Goal: Book appointment/travel/reservation

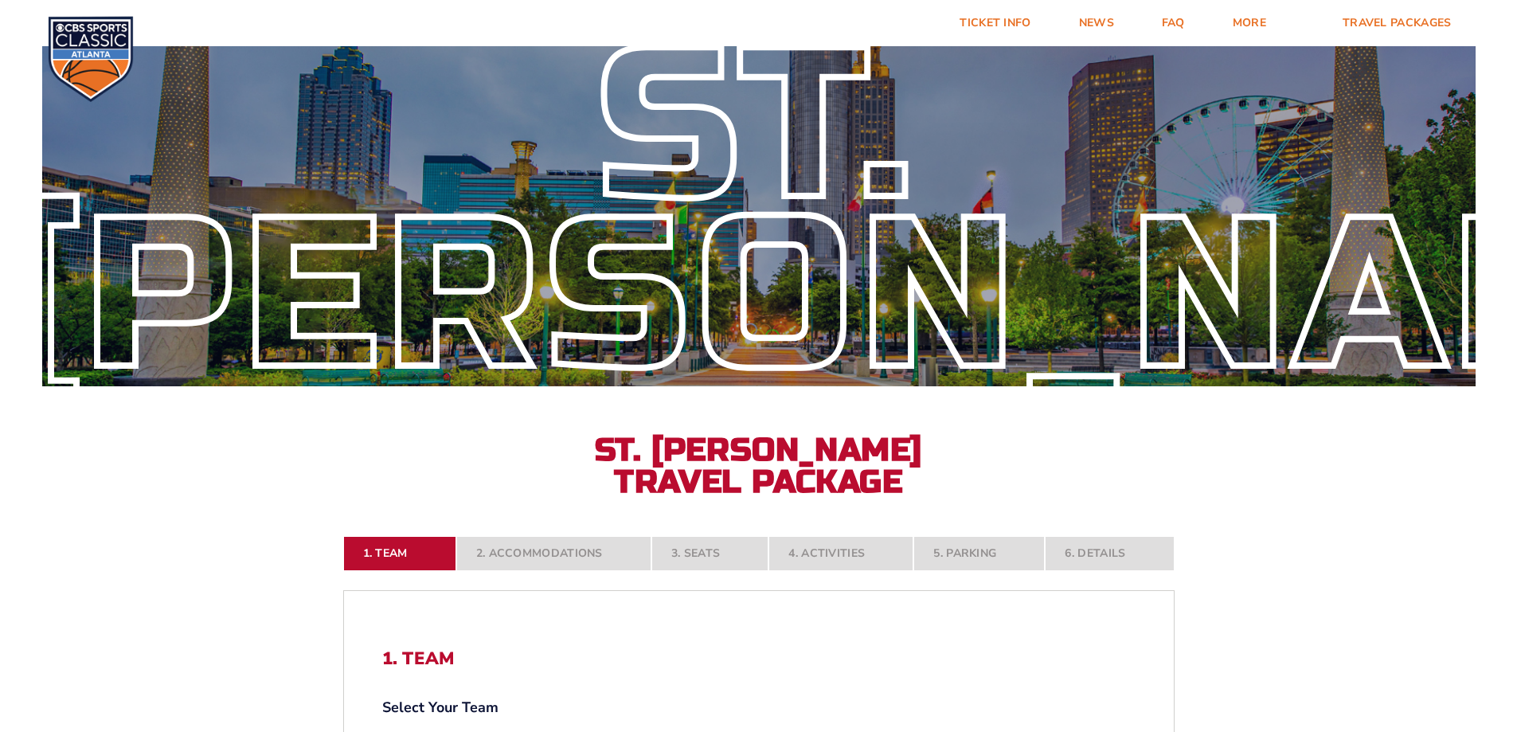
select select "20108"
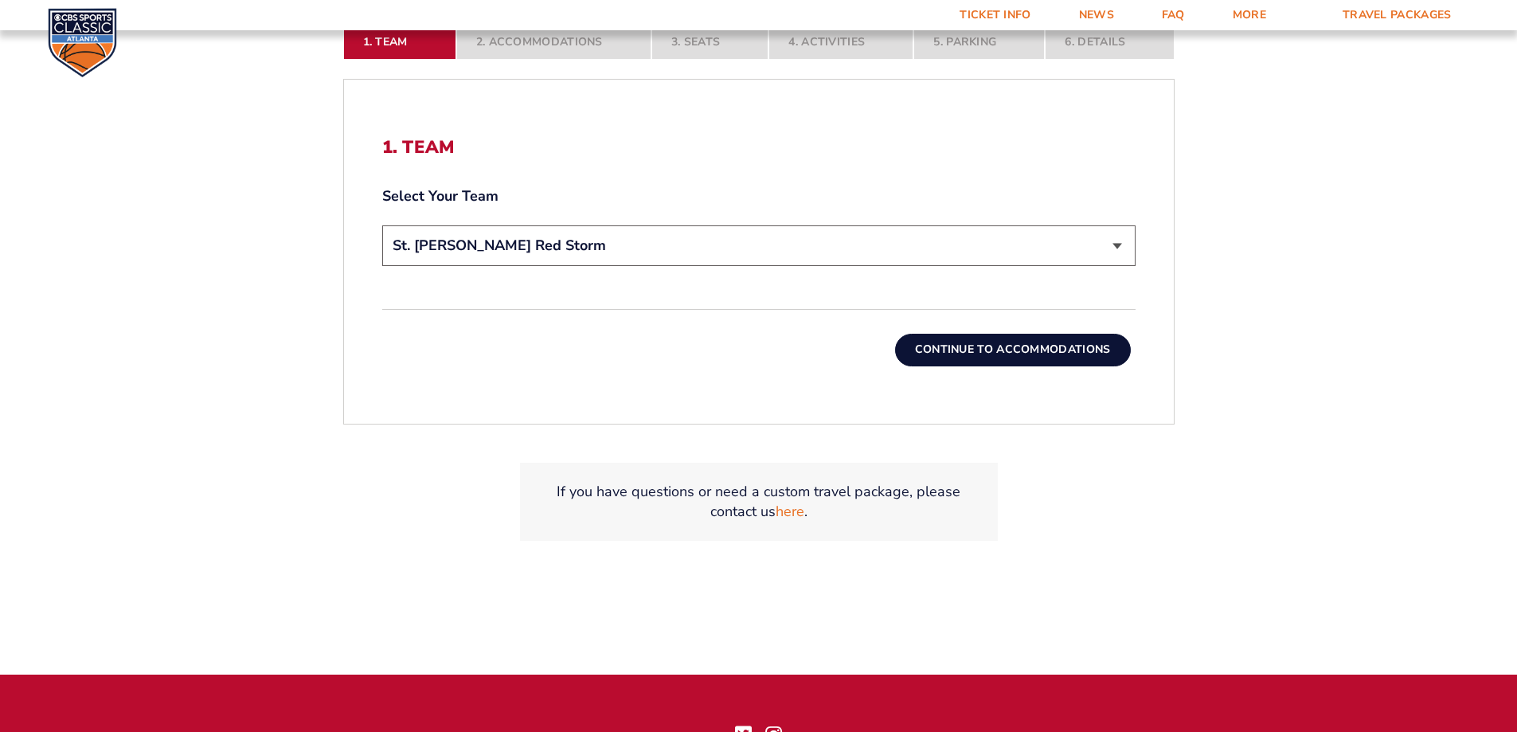
scroll to position [514, 0]
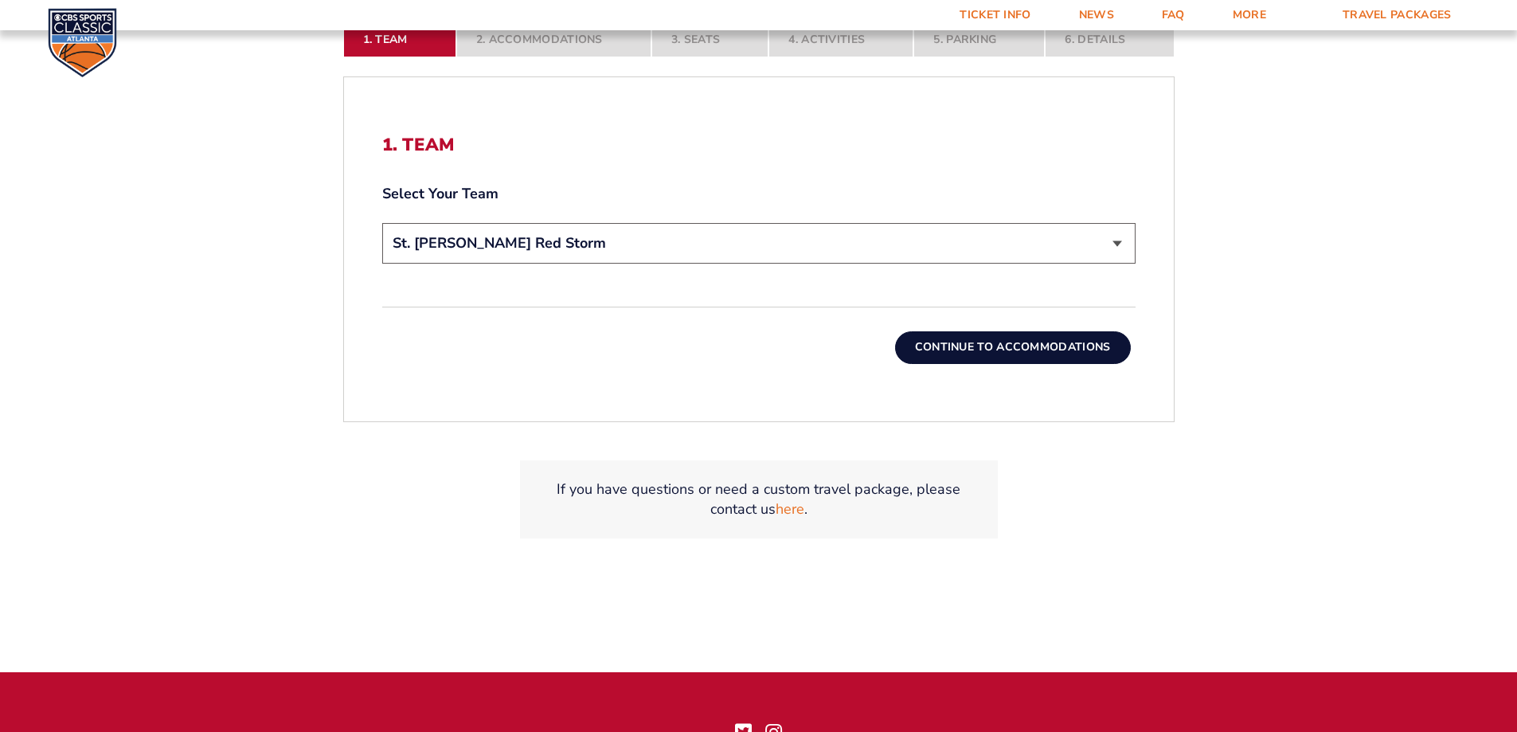
click at [1018, 350] on button "Continue To Accommodations" at bounding box center [1013, 347] width 236 height 32
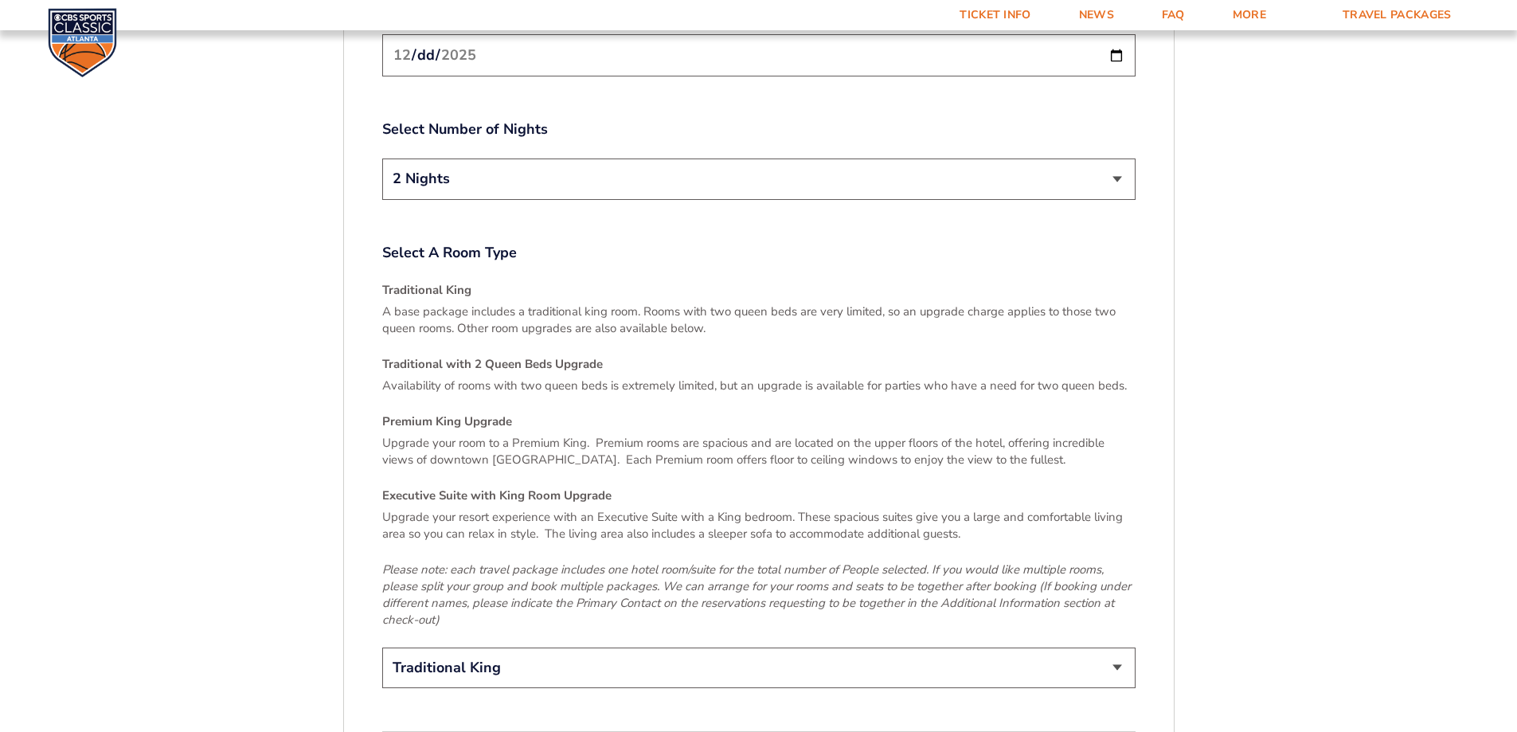
scroll to position [2260, 0]
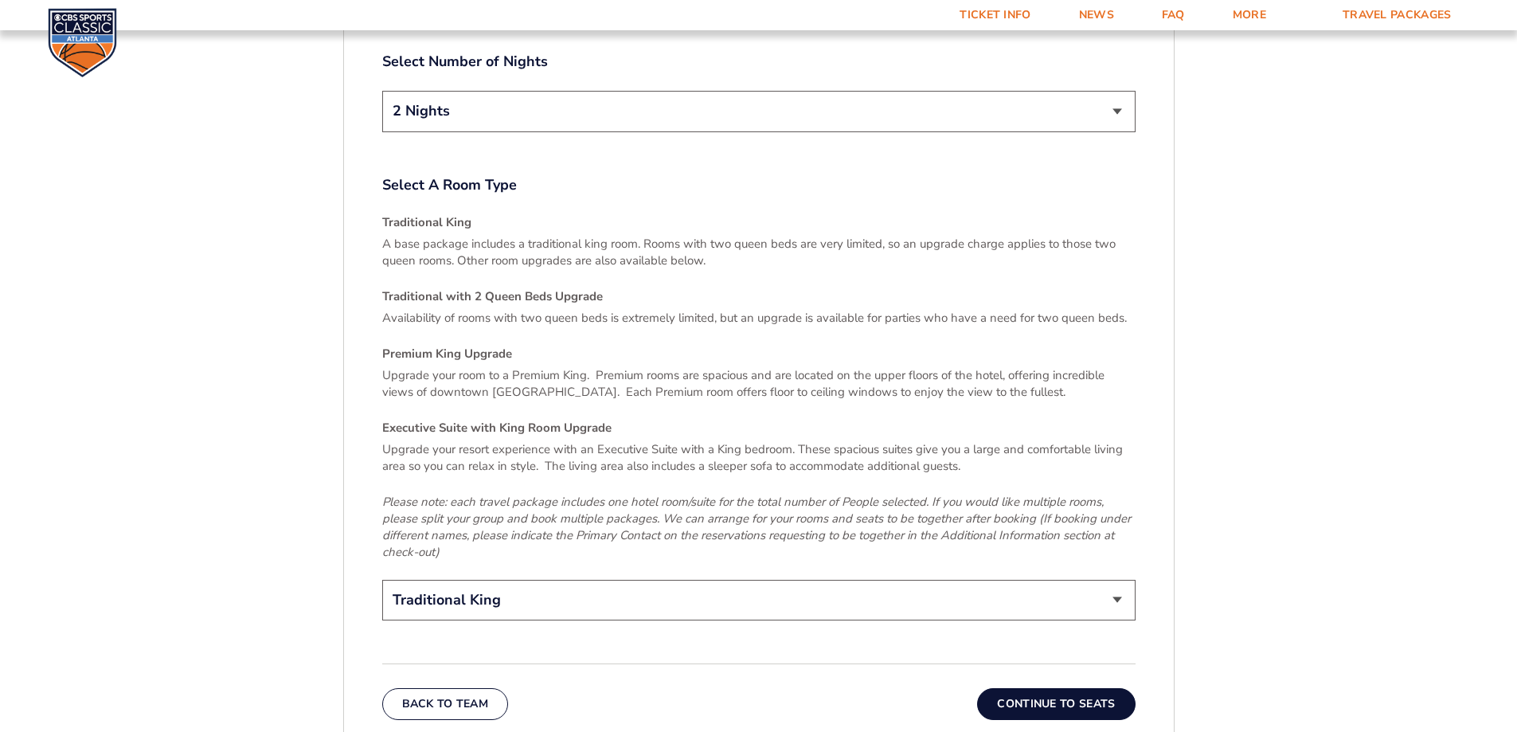
click at [1104, 589] on select "Traditional King Traditional with 2 Queen Beds Upgrade (+$45 per night) Premium…" at bounding box center [758, 600] width 753 height 41
click at [1083, 581] on select "Traditional King Traditional with 2 Queen Beds Upgrade (+$45 per night) Premium…" at bounding box center [758, 600] width 753 height 41
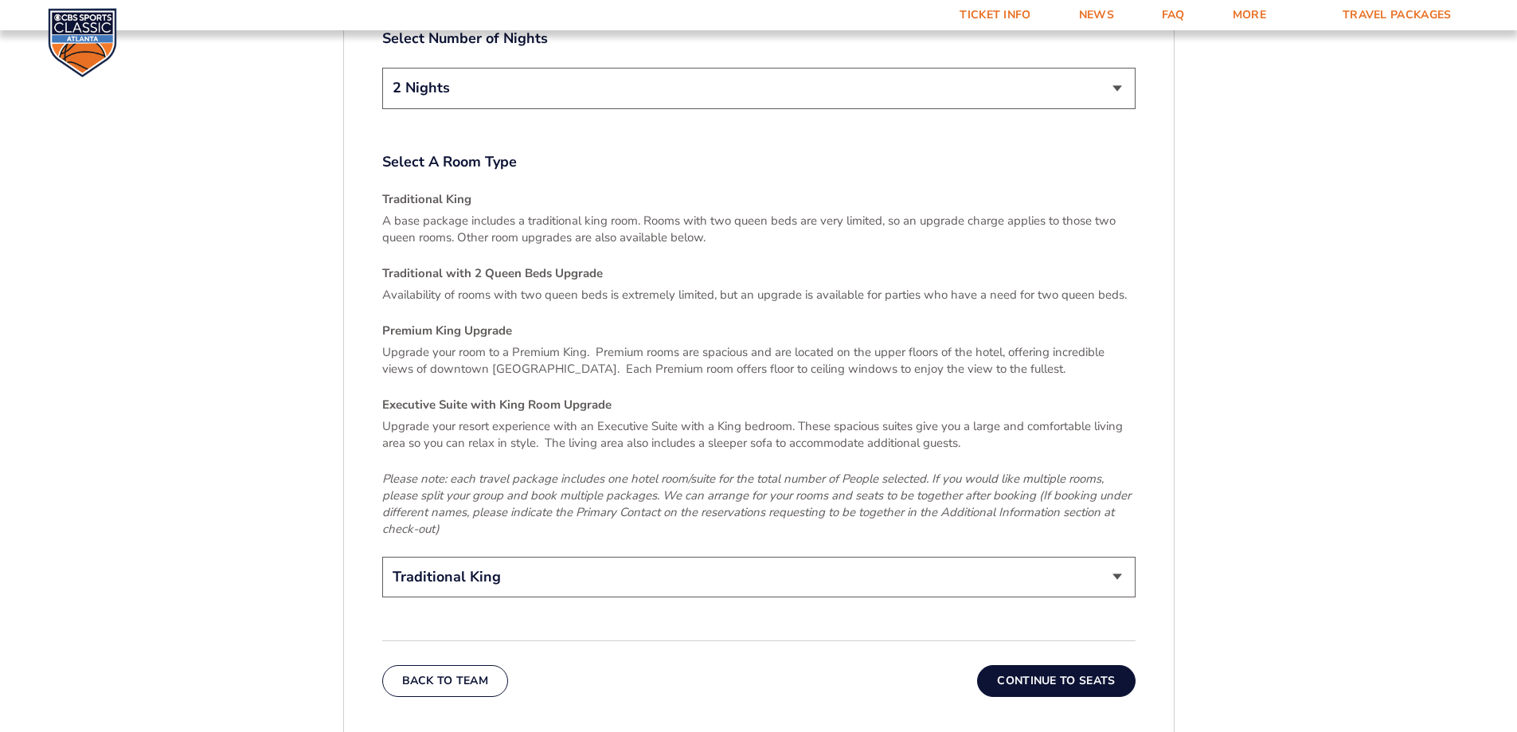
scroll to position [2289, 0]
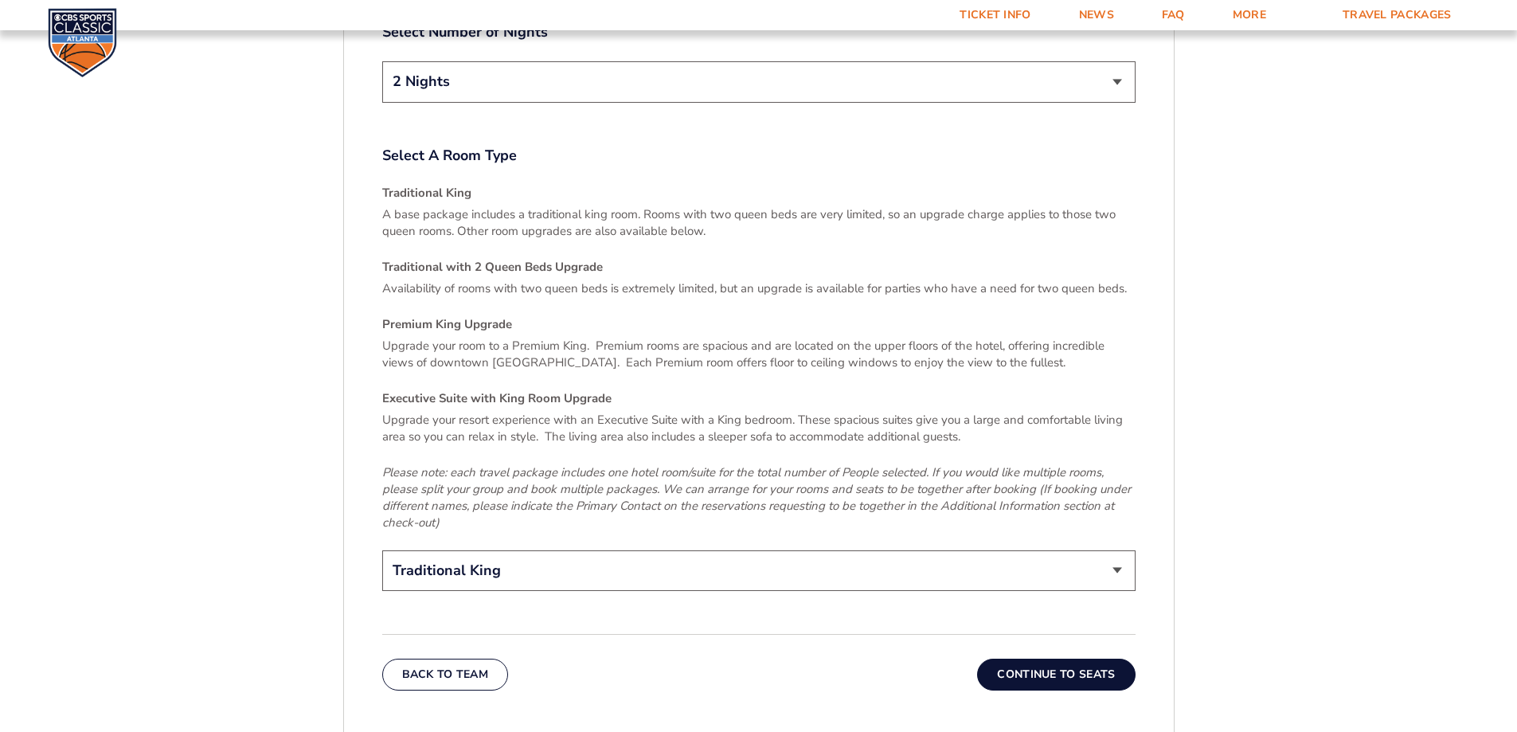
click at [1070, 661] on button "Continue To Seats" at bounding box center [1056, 675] width 158 height 32
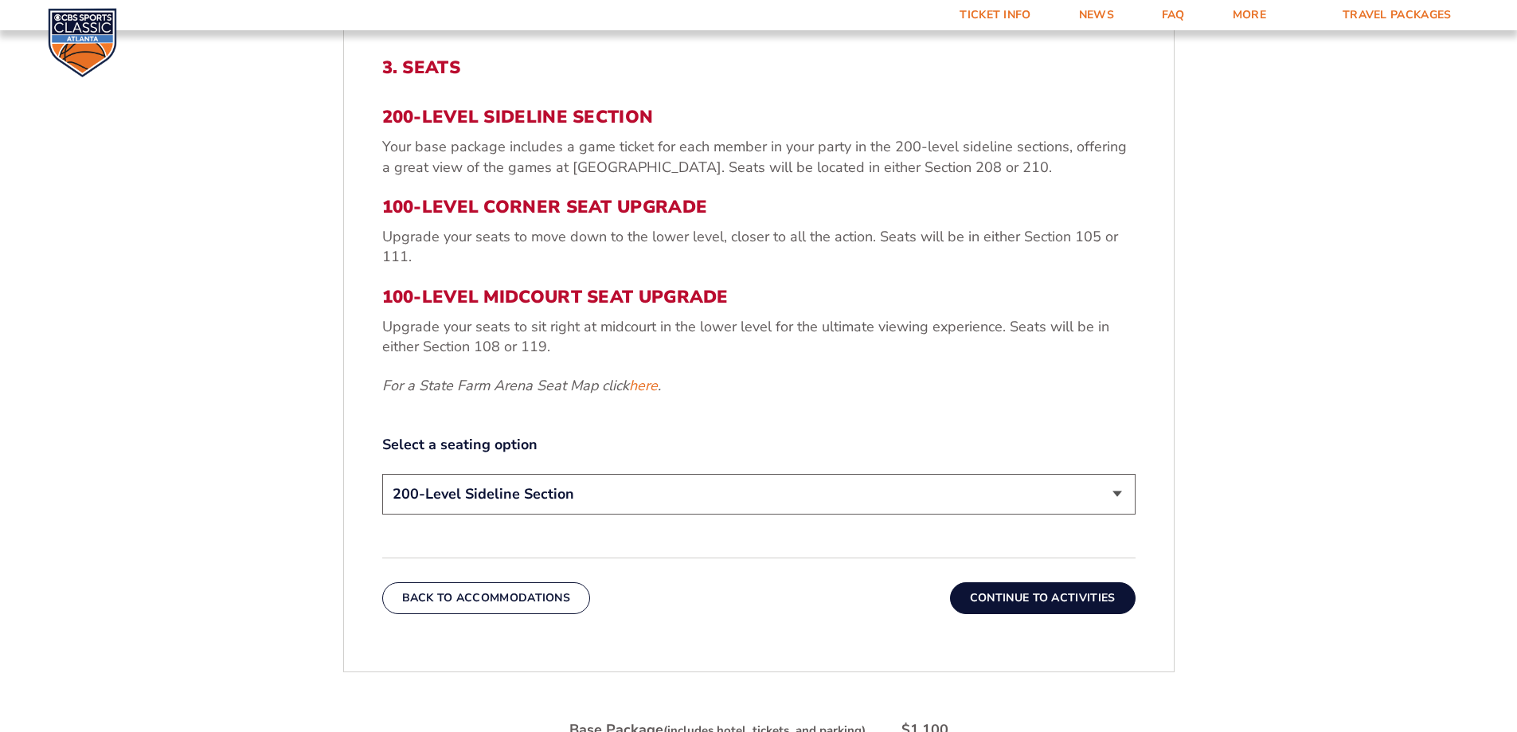
scroll to position [595, 0]
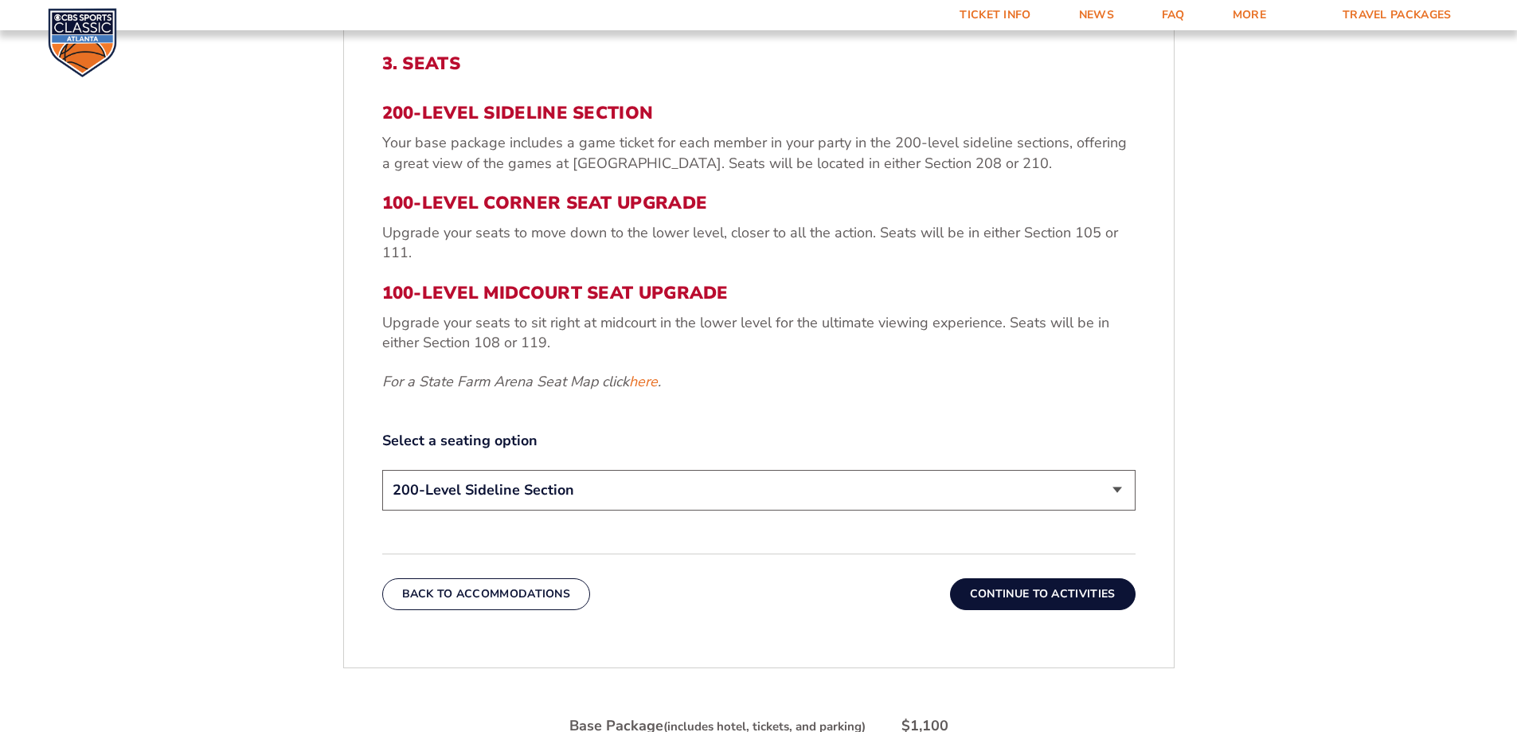
click at [1070, 586] on button "Continue To Activities" at bounding box center [1043, 594] width 186 height 32
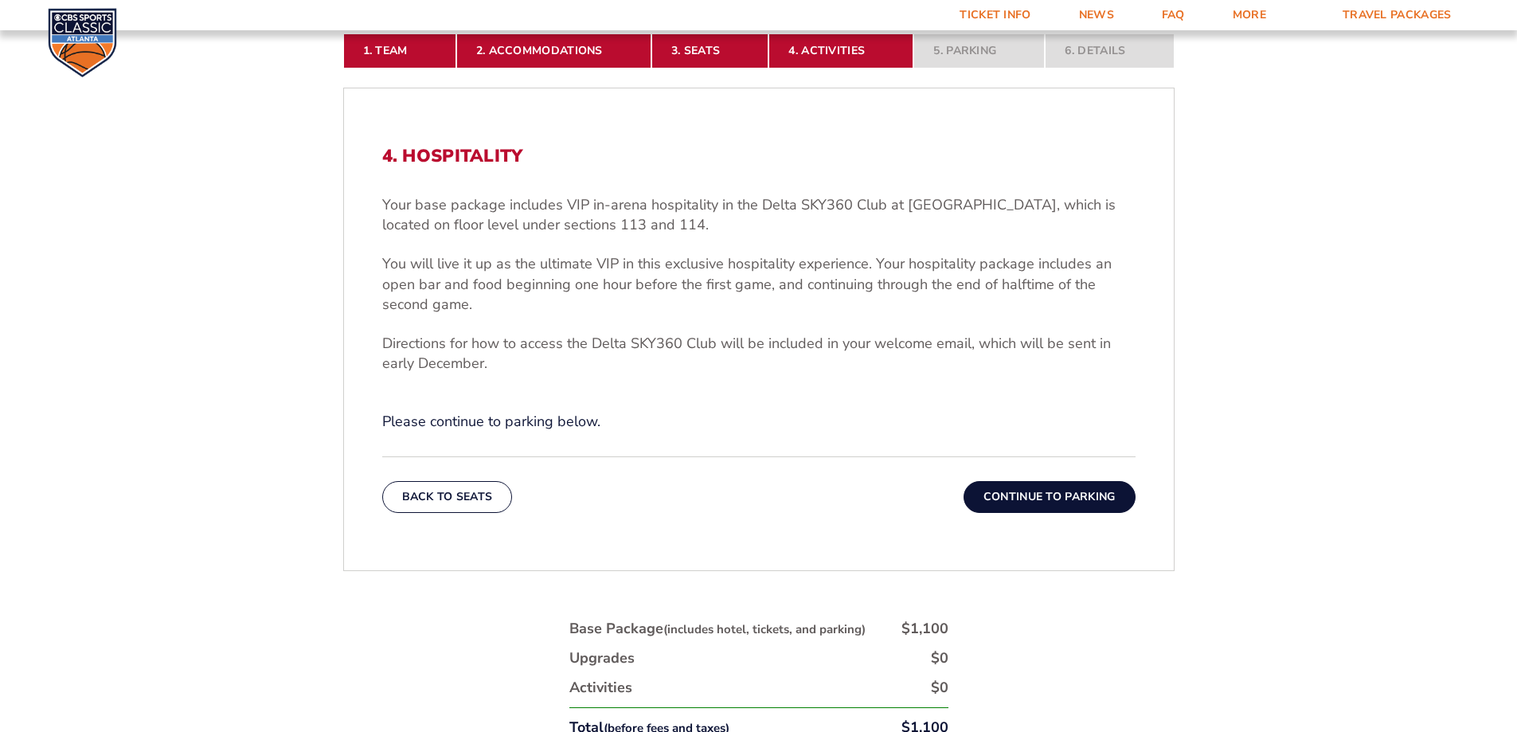
scroll to position [508, 0]
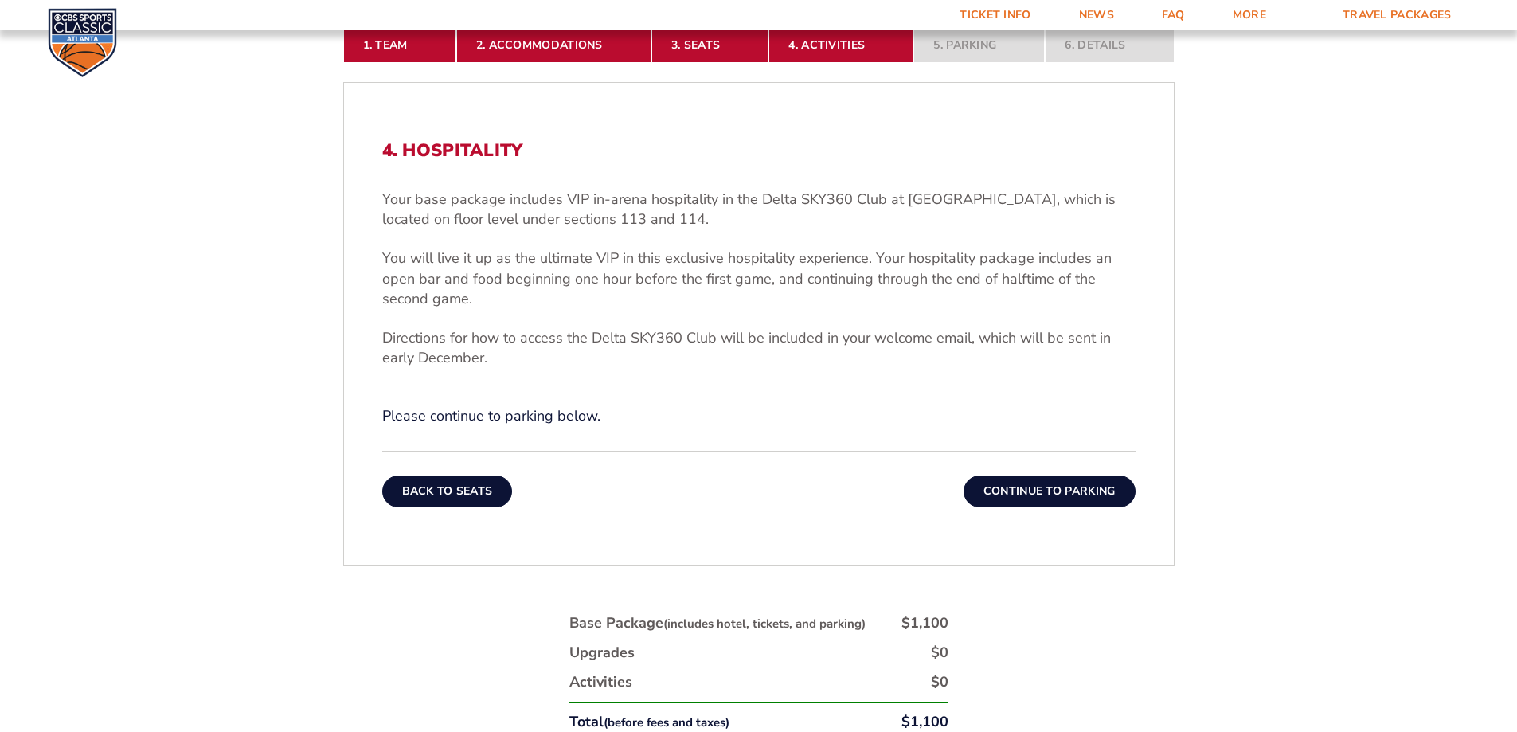
click at [459, 483] on button "Back To Seats" at bounding box center [447, 492] width 131 height 32
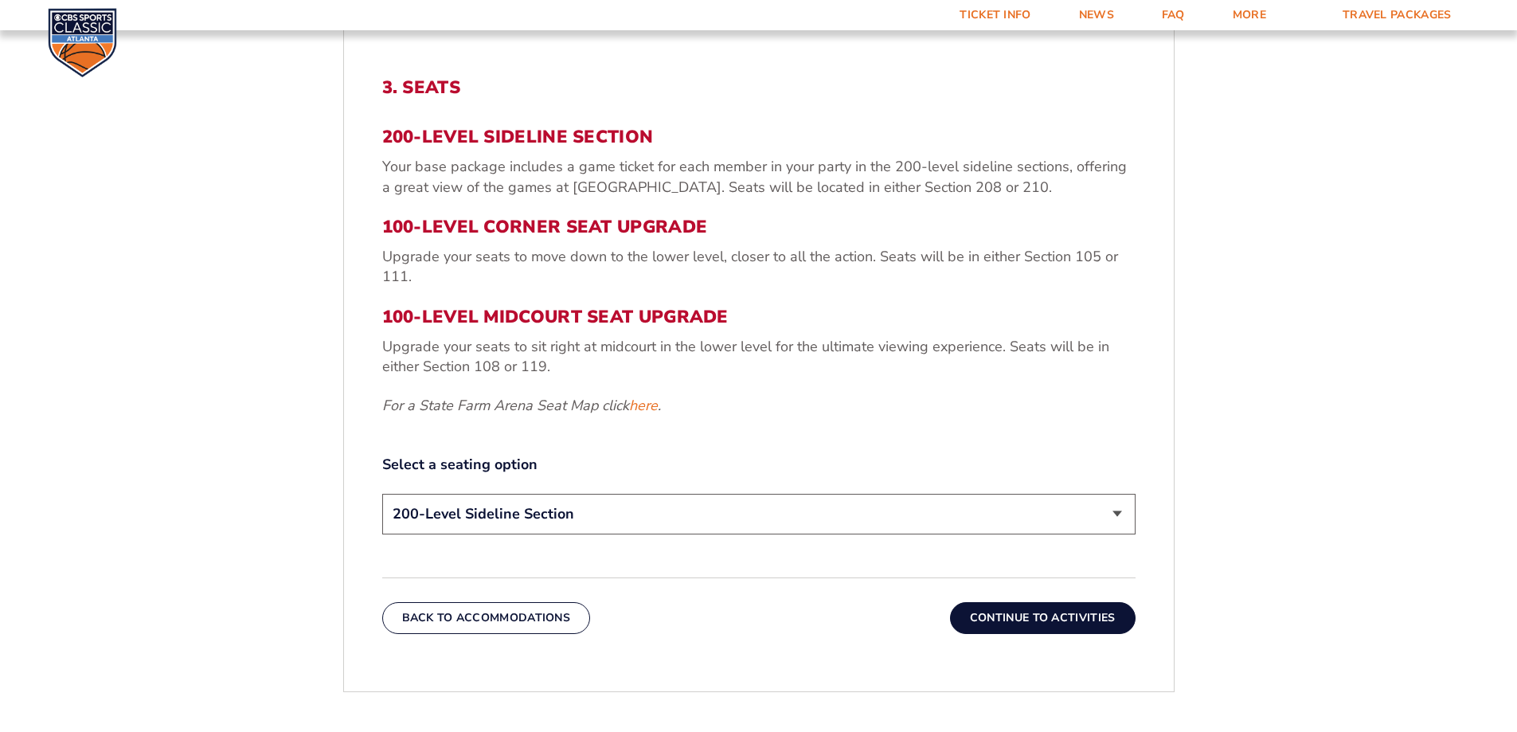
scroll to position [572, 0]
click at [528, 614] on button "Back To Accommodations" at bounding box center [486, 617] width 209 height 32
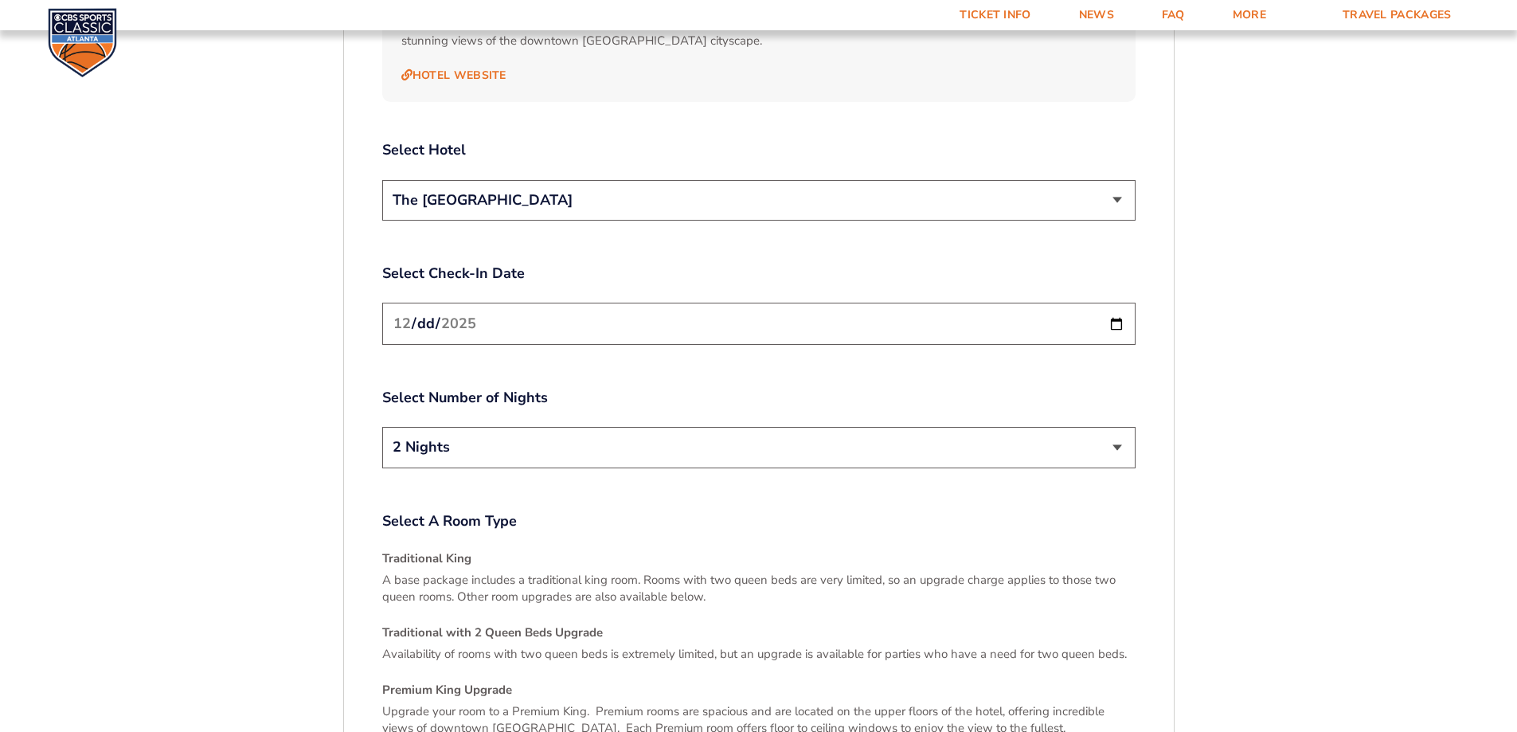
scroll to position [1943, 0]
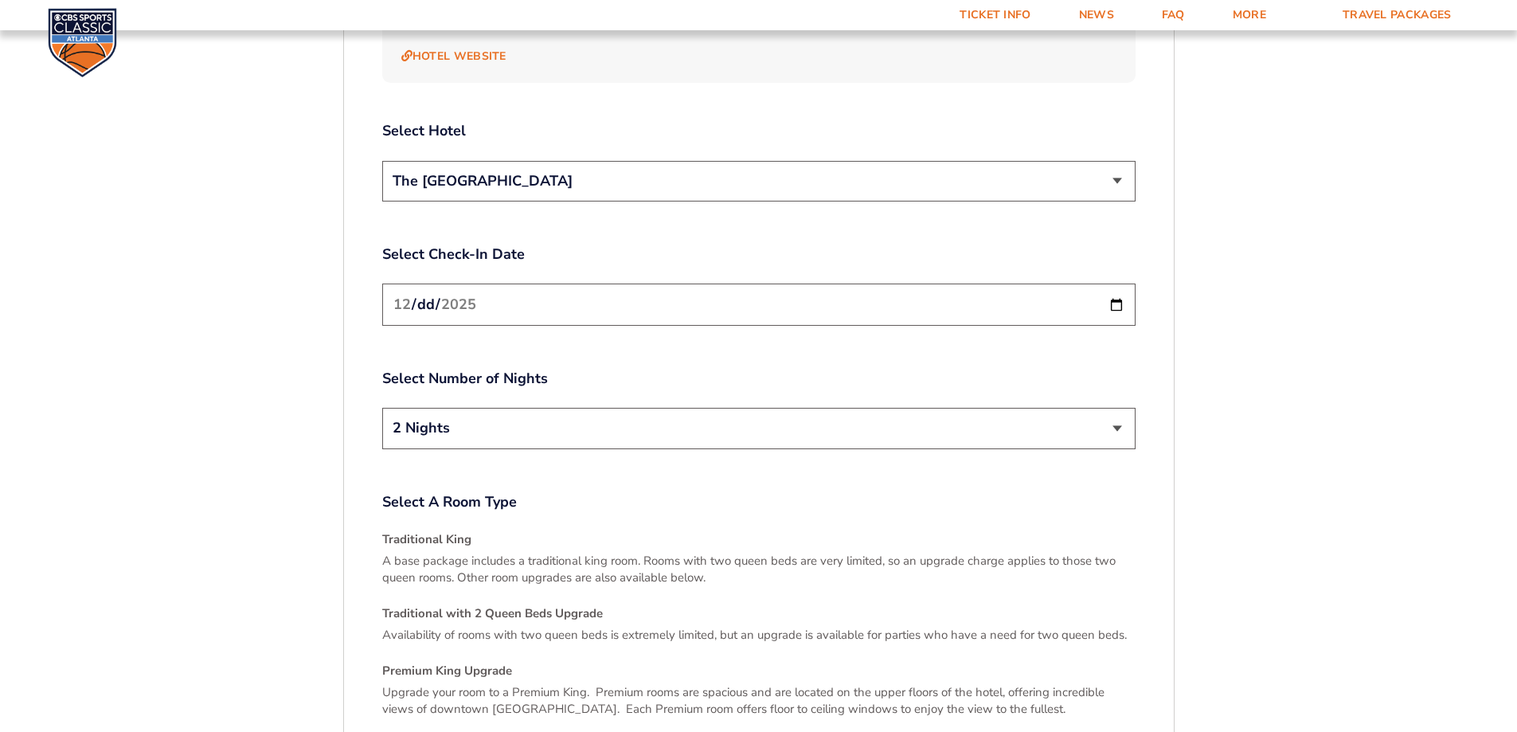
click at [1106, 432] on select "2 Nights 3 Nights" at bounding box center [758, 428] width 753 height 41
click at [382, 408] on select "2 Nights 3 Nights" at bounding box center [758, 428] width 753 height 41
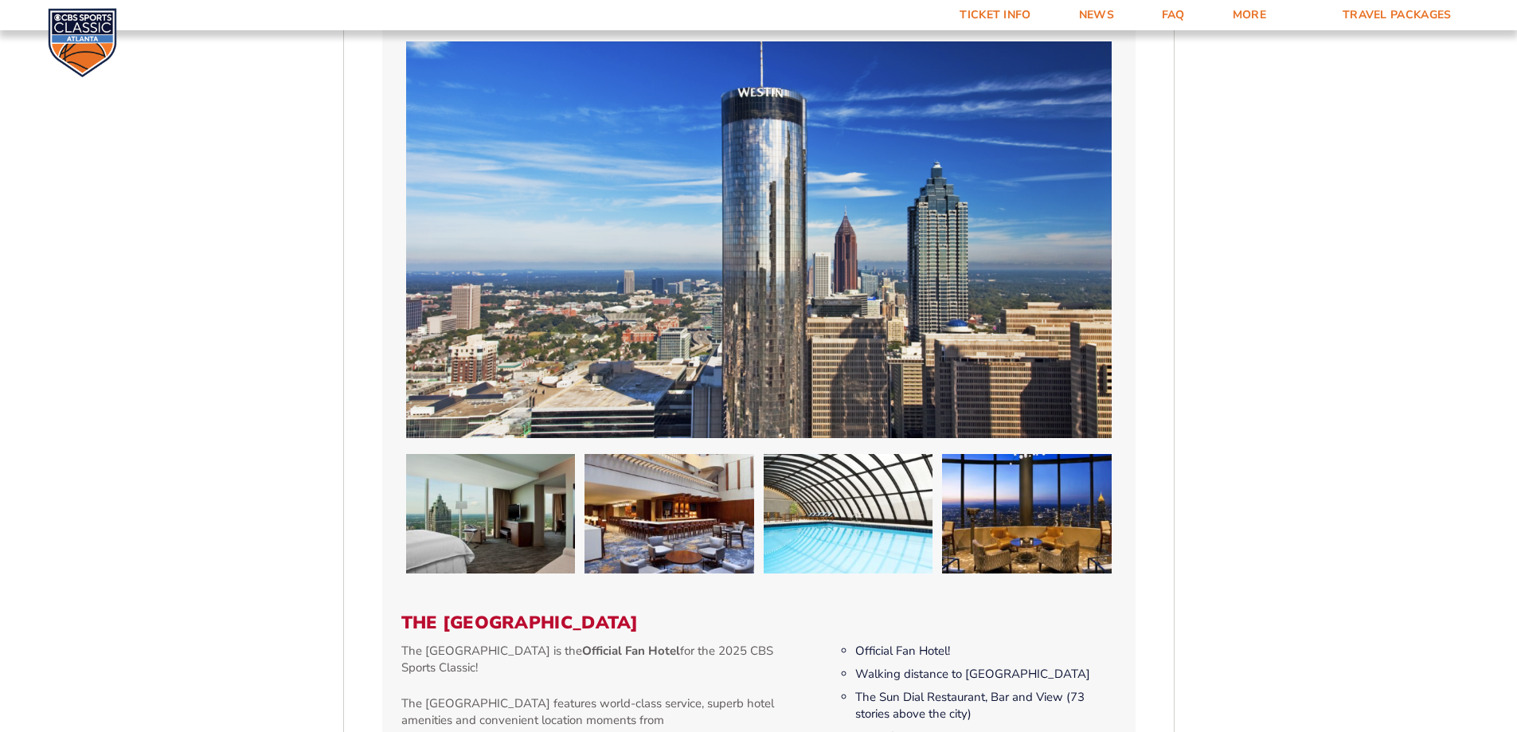
scroll to position [1156, 0]
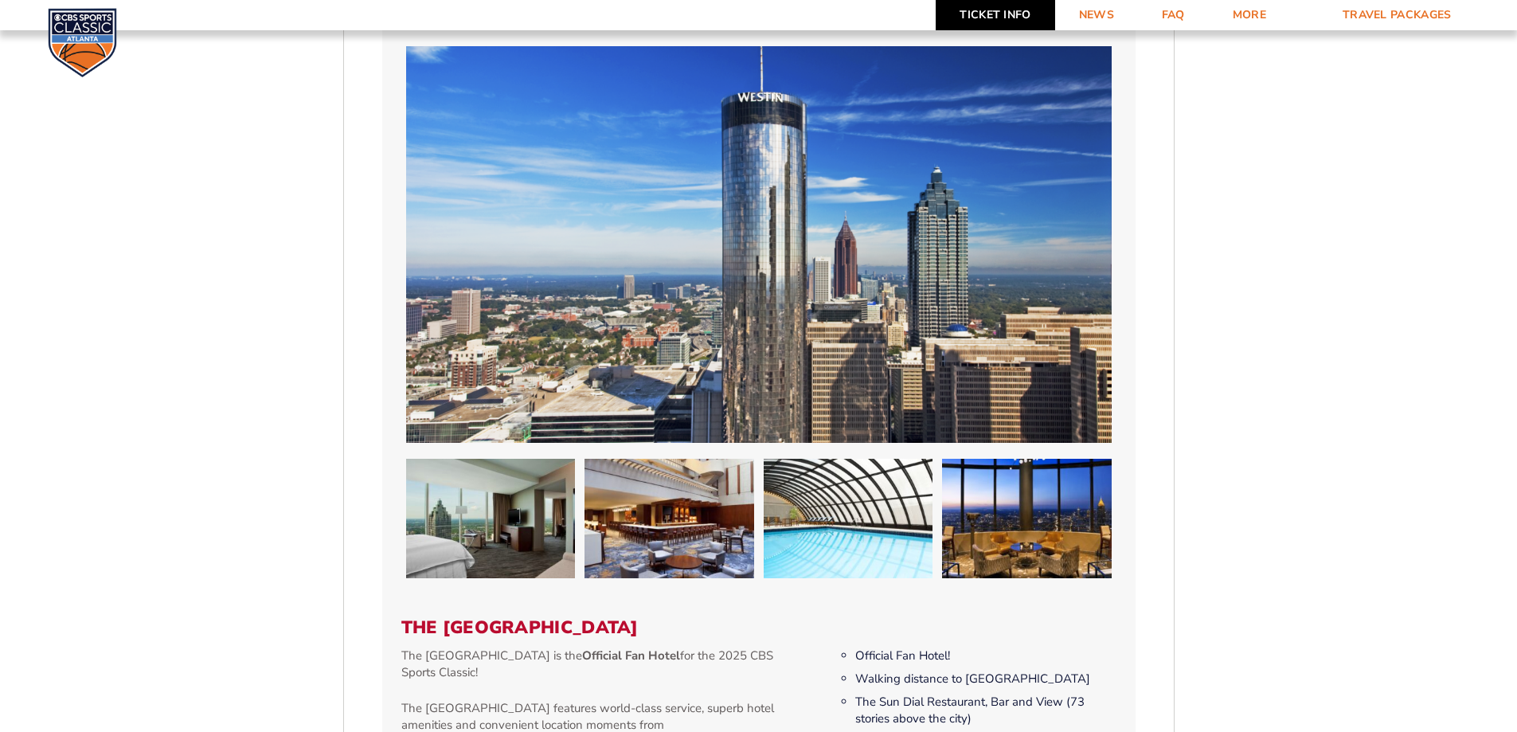
click at [1008, 13] on link "Ticket Info" at bounding box center [995, 15] width 119 height 30
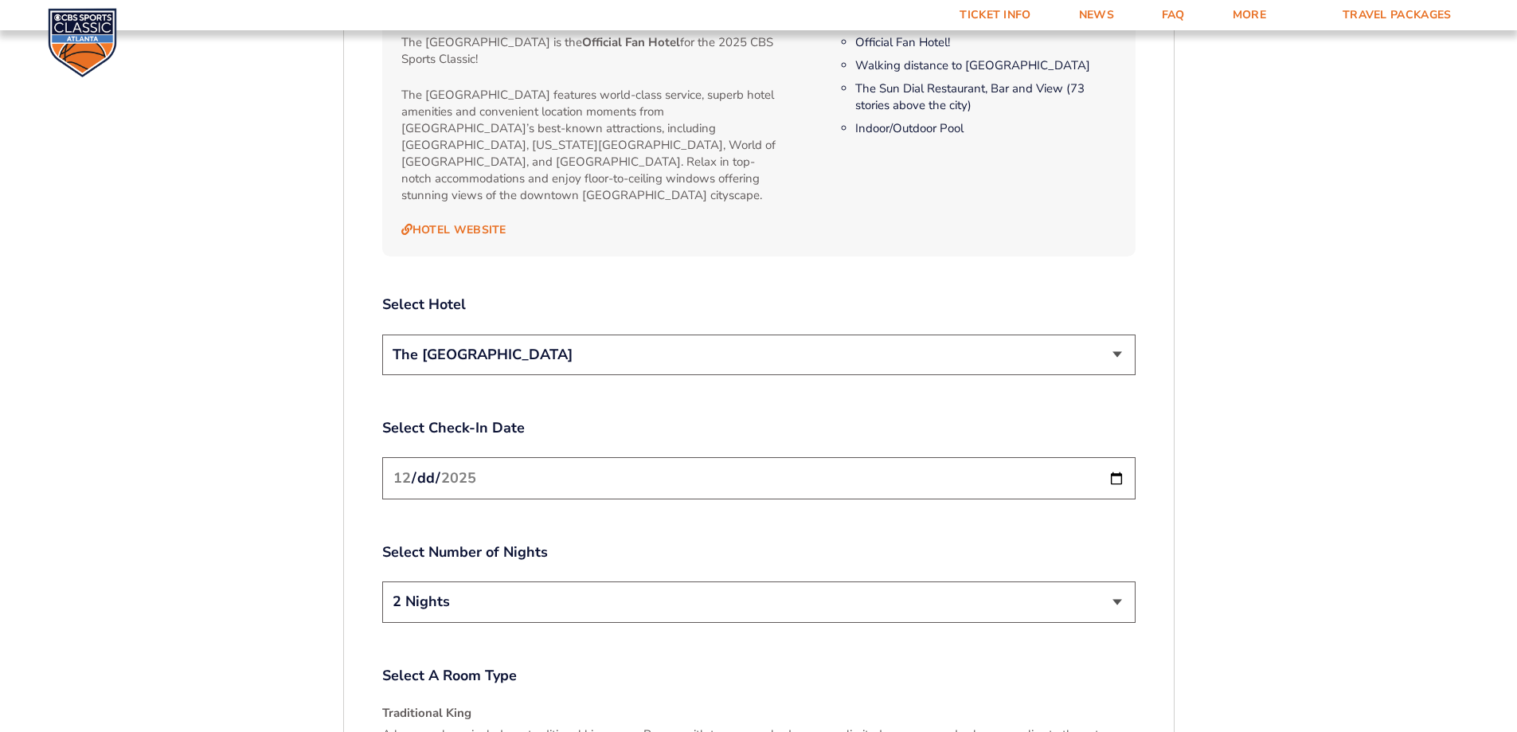
scroll to position [1770, 0]
click at [1110, 472] on input "[DATE]" at bounding box center [758, 477] width 753 height 42
click at [1116, 466] on input "[DATE]" at bounding box center [758, 477] width 753 height 42
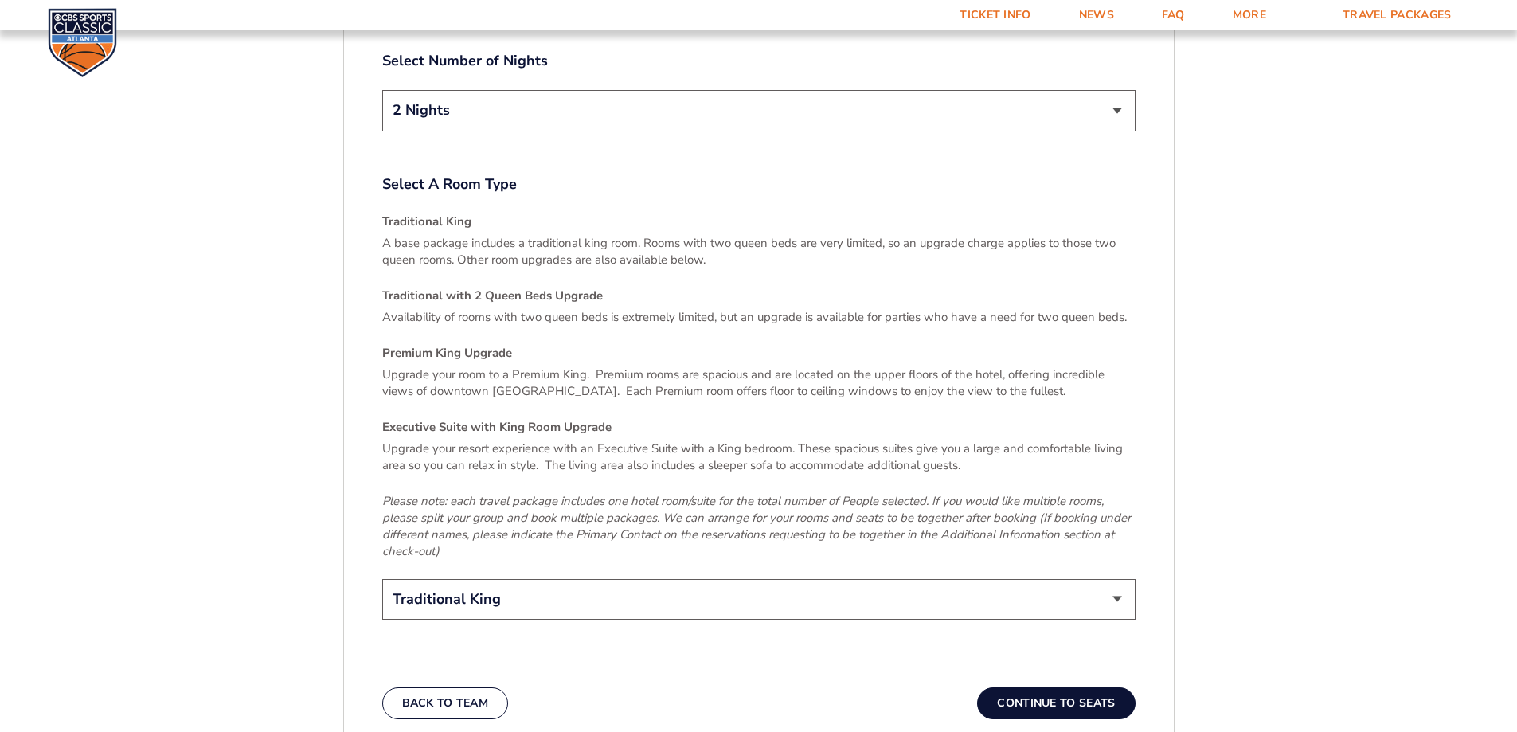
scroll to position [2259, 0]
click at [1094, 585] on select "Traditional King Traditional with 2 Queen Beds Upgrade (+$45 per night) Premium…" at bounding box center [758, 601] width 753 height 41
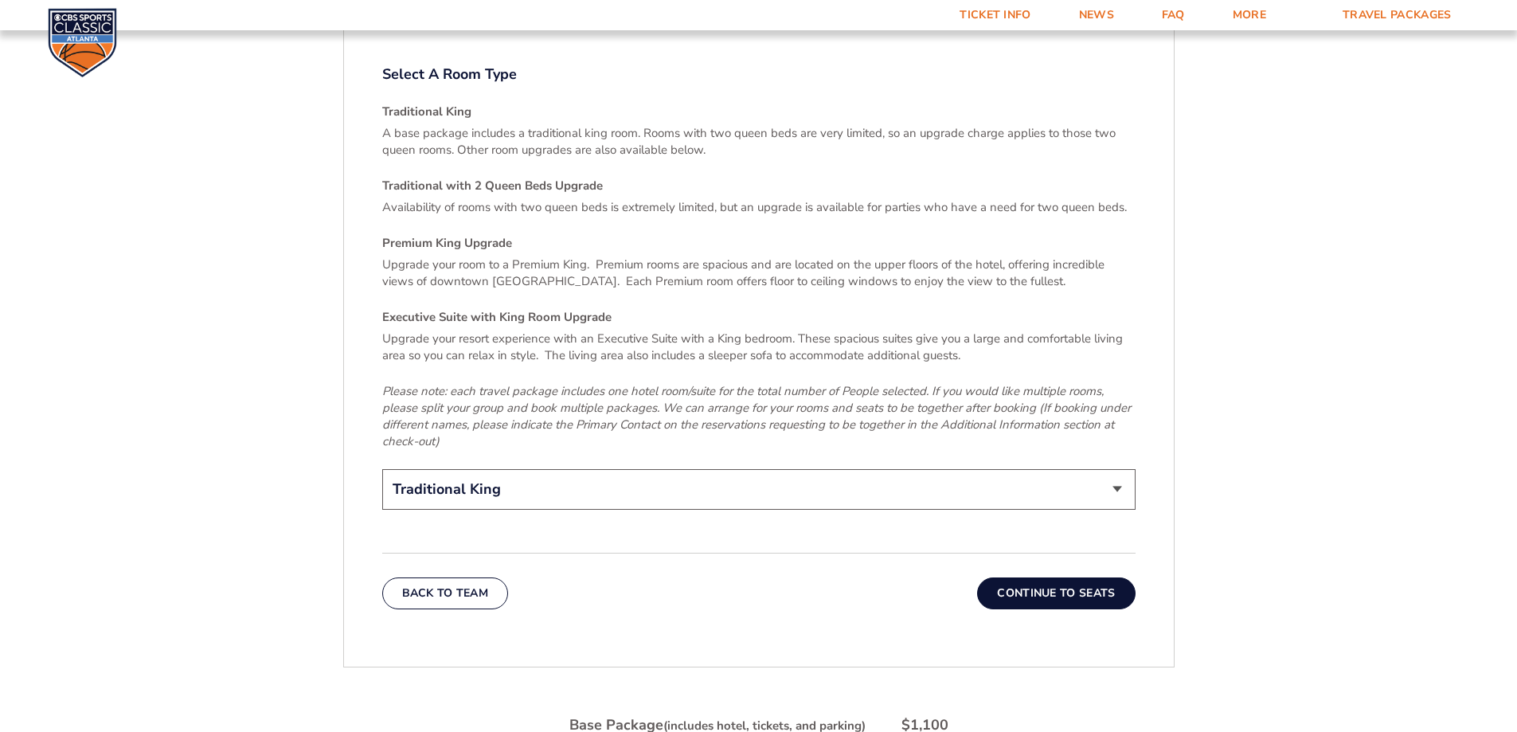
click at [1086, 577] on button "Continue To Seats" at bounding box center [1056, 593] width 158 height 32
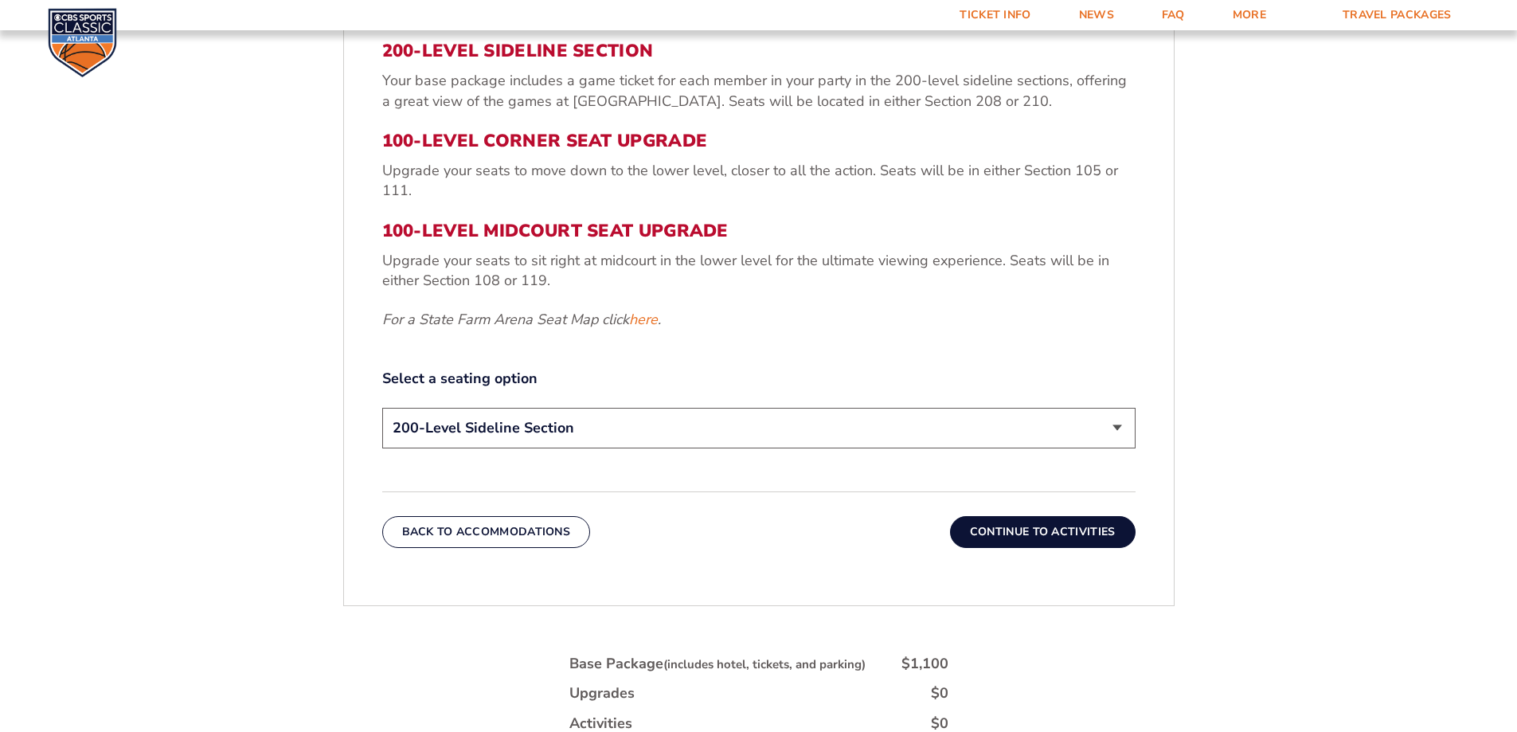
scroll to position [652, 0]
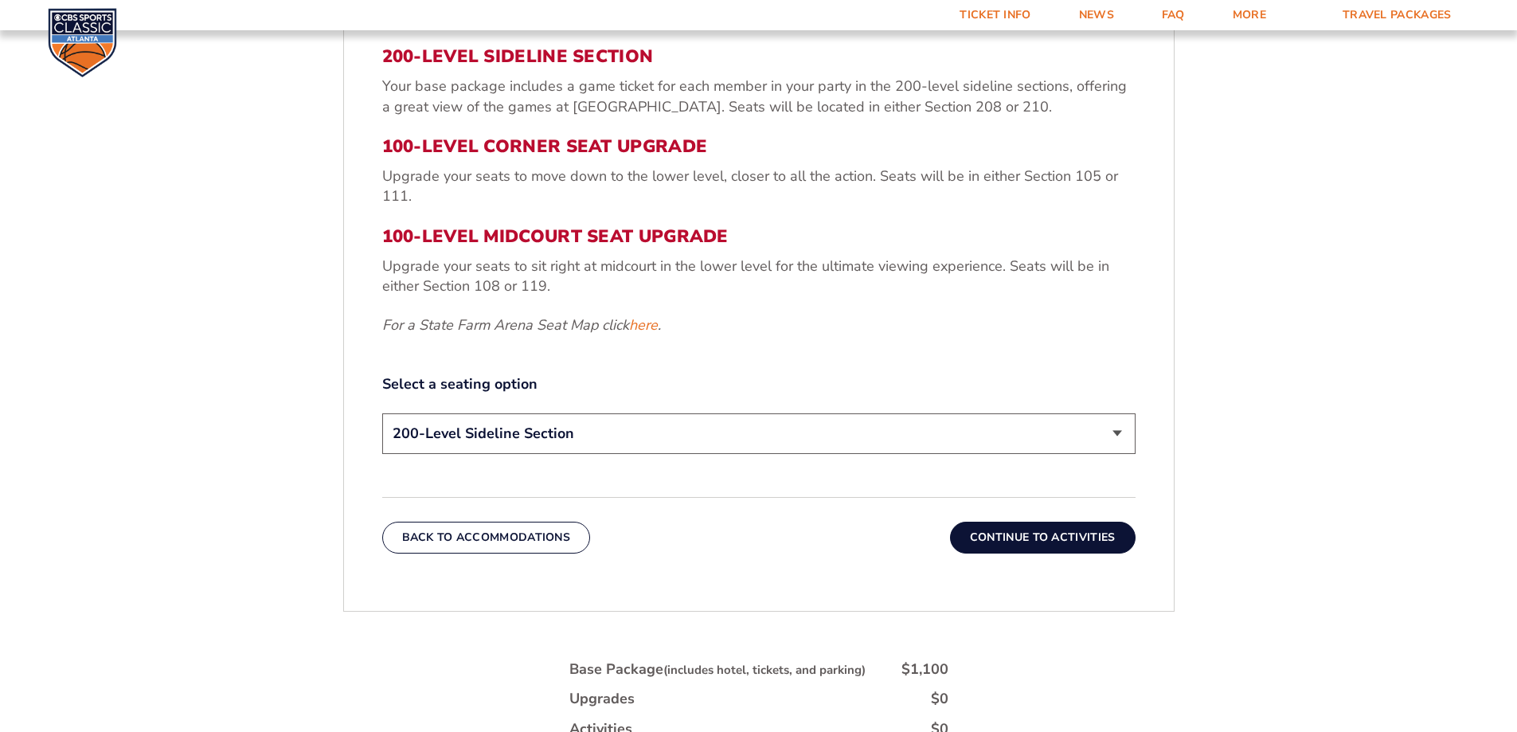
click at [1112, 443] on select "200-Level Sideline Section 100-Level Corner Seat Upgrade (+$120 per person) 100…" at bounding box center [758, 433] width 753 height 41
click at [1270, 524] on form "[US_STATE] [US_STATE] Travel Package [US_STATE][GEOGRAPHIC_DATA] [US_STATE] Sta…" at bounding box center [758, 169] width 1517 height 1642
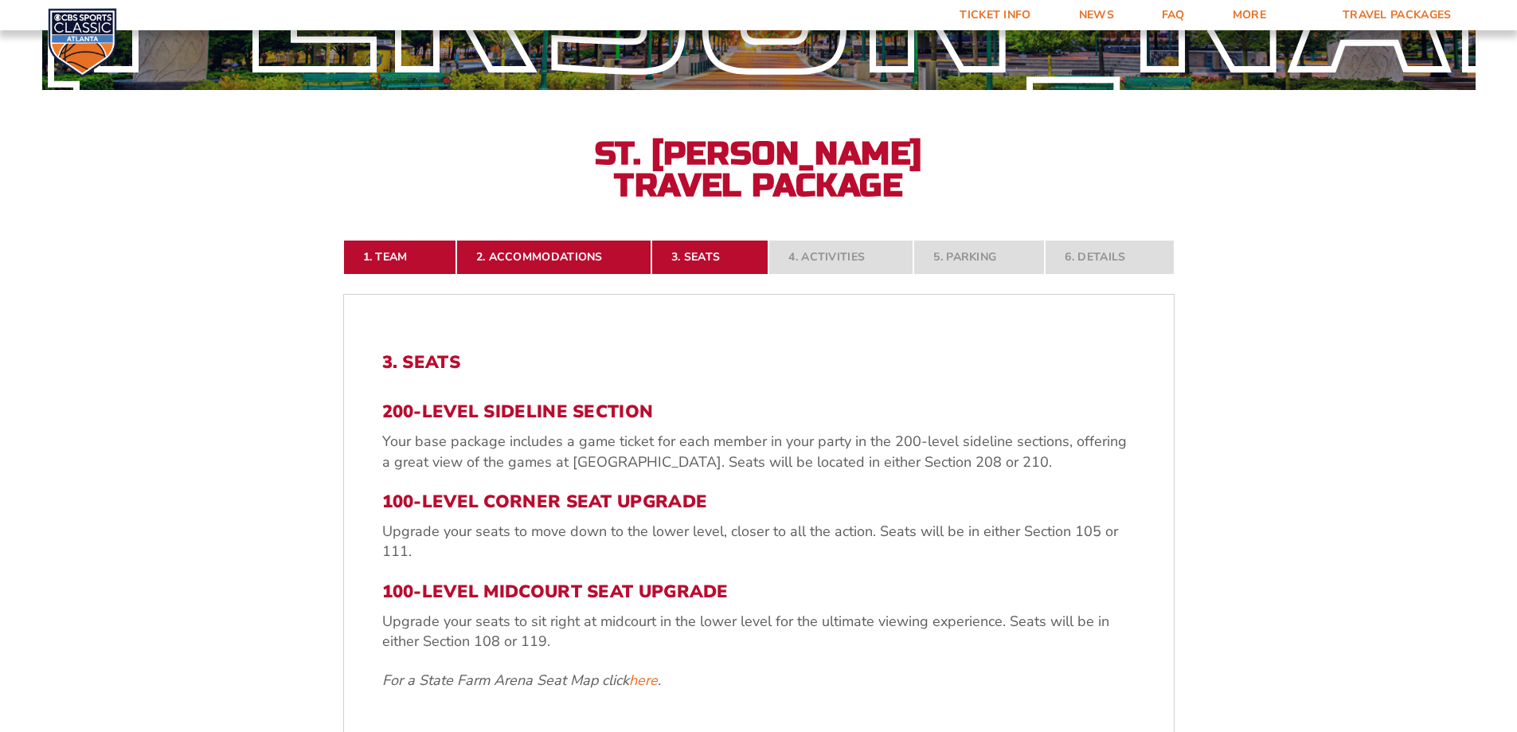
scroll to position [0, 0]
